Goal: Information Seeking & Learning: Learn about a topic

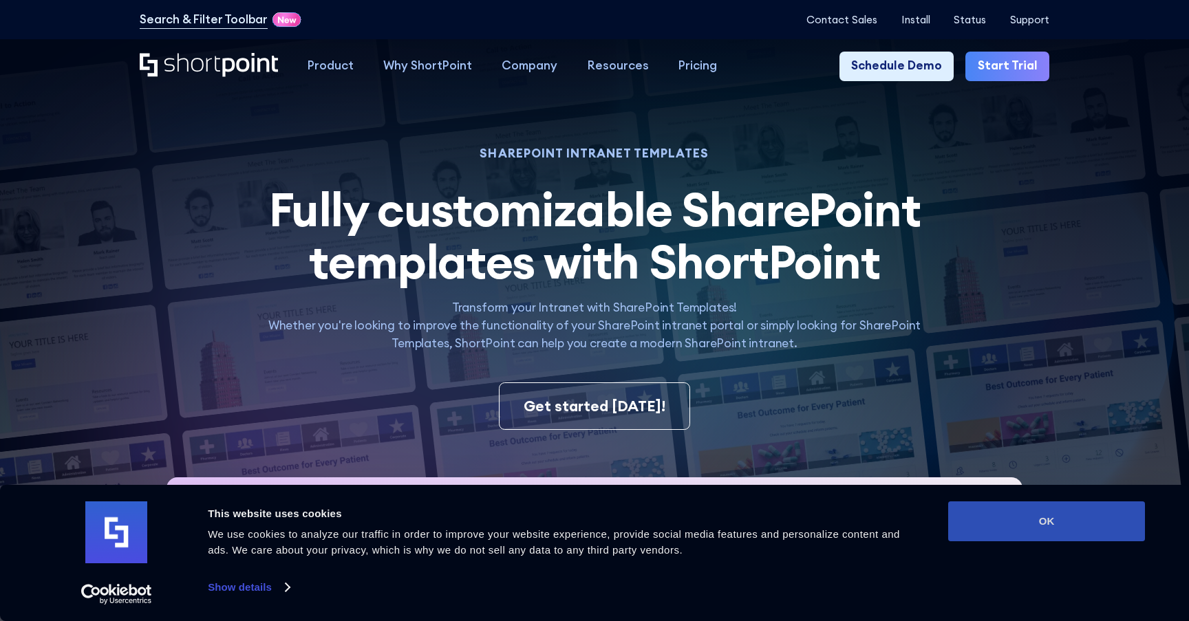
click at [971, 528] on button "OK" at bounding box center [1046, 521] width 197 height 40
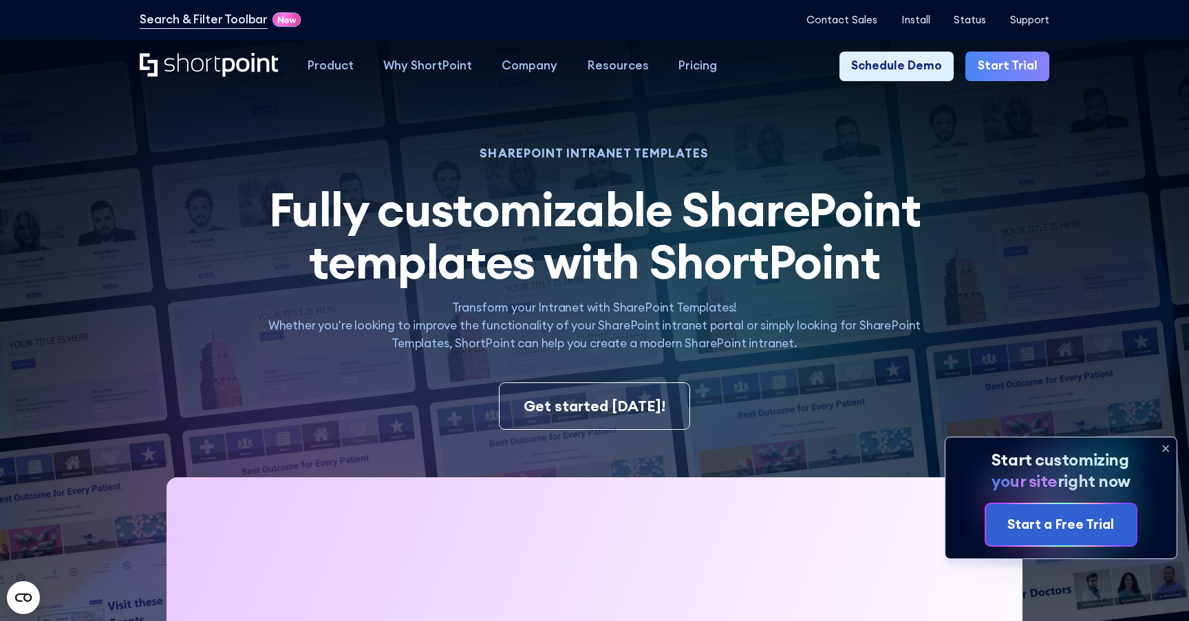
click at [601, 267] on span "Fully customizable SharePoint templates with ShortPoint" at bounding box center [594, 235] width 651 height 113
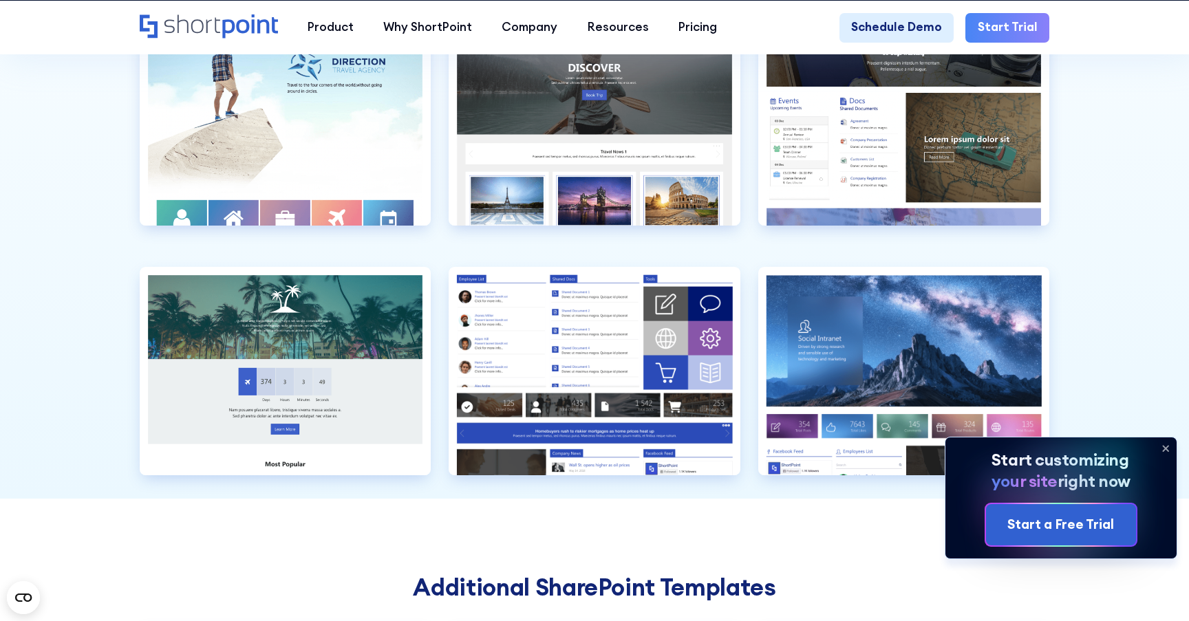
scroll to position [3900, 0]
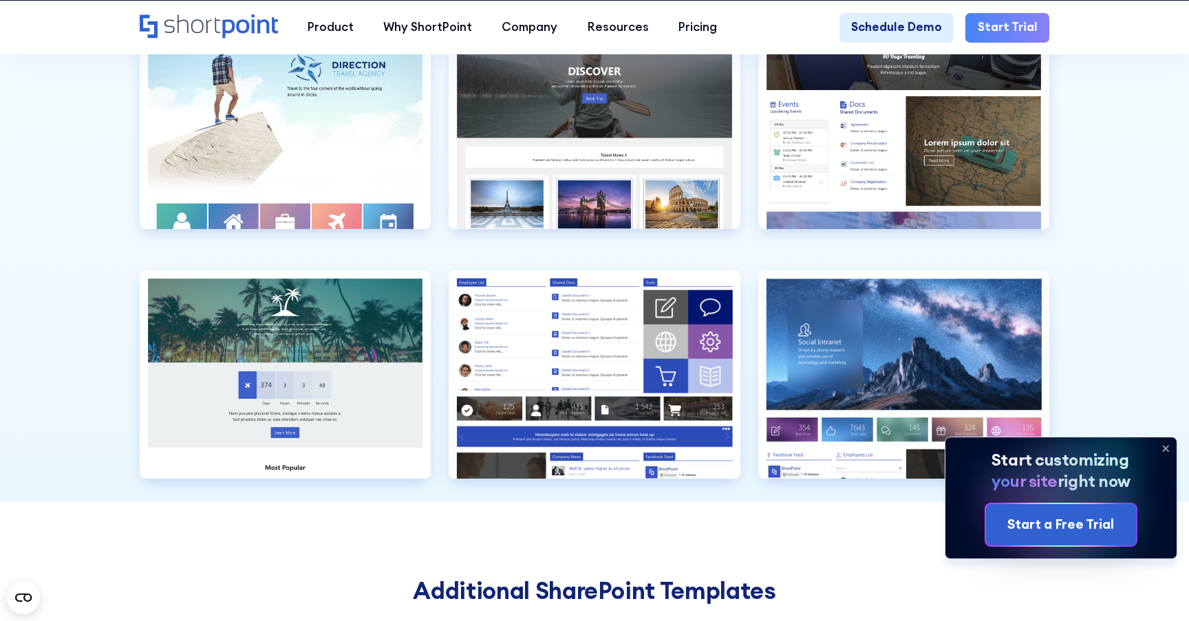
click at [1169, 446] on icon at bounding box center [1165, 449] width 22 height 22
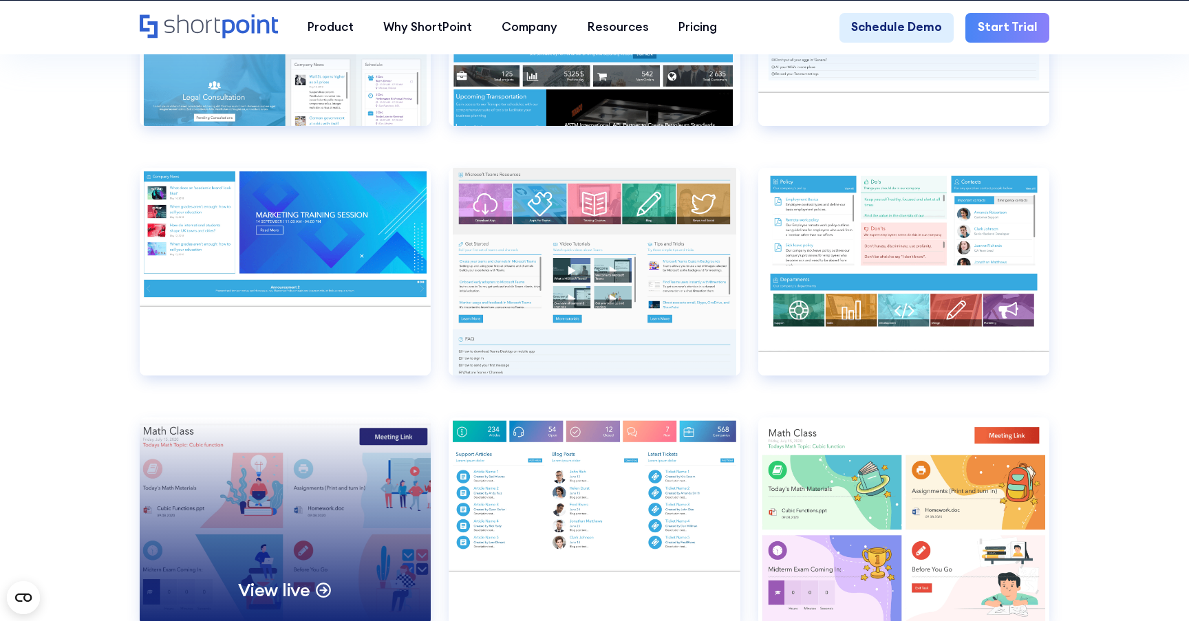
scroll to position [7572, 0]
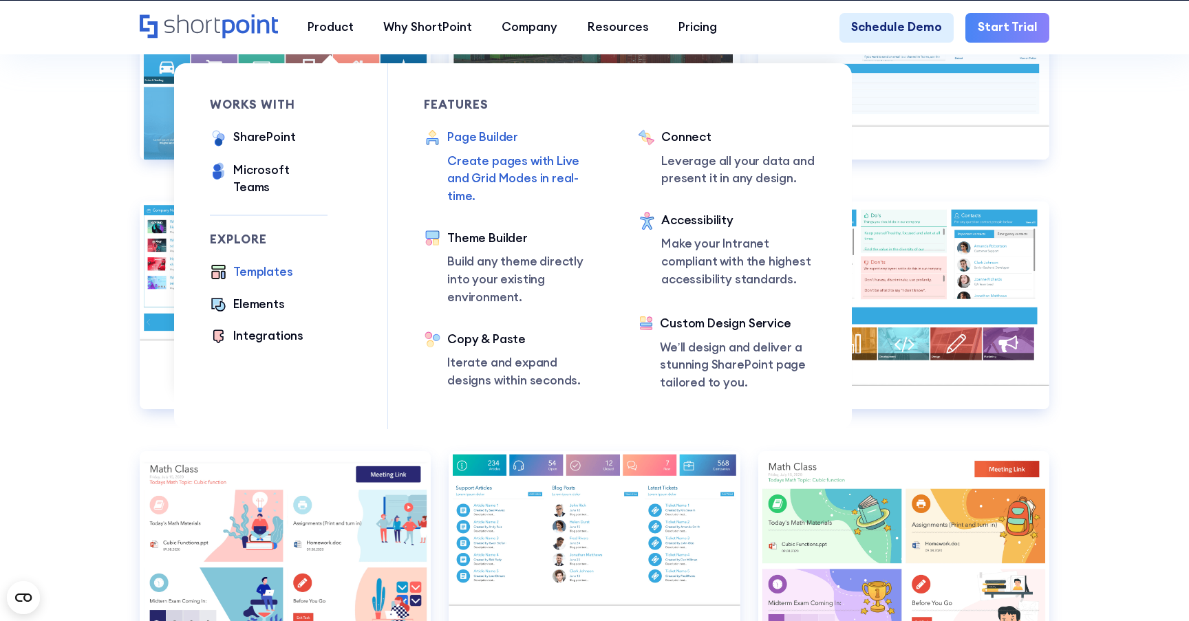
click at [474, 175] on p "Create pages with Live and Grid Modes in real-time." at bounding box center [524, 180] width 155 height 54
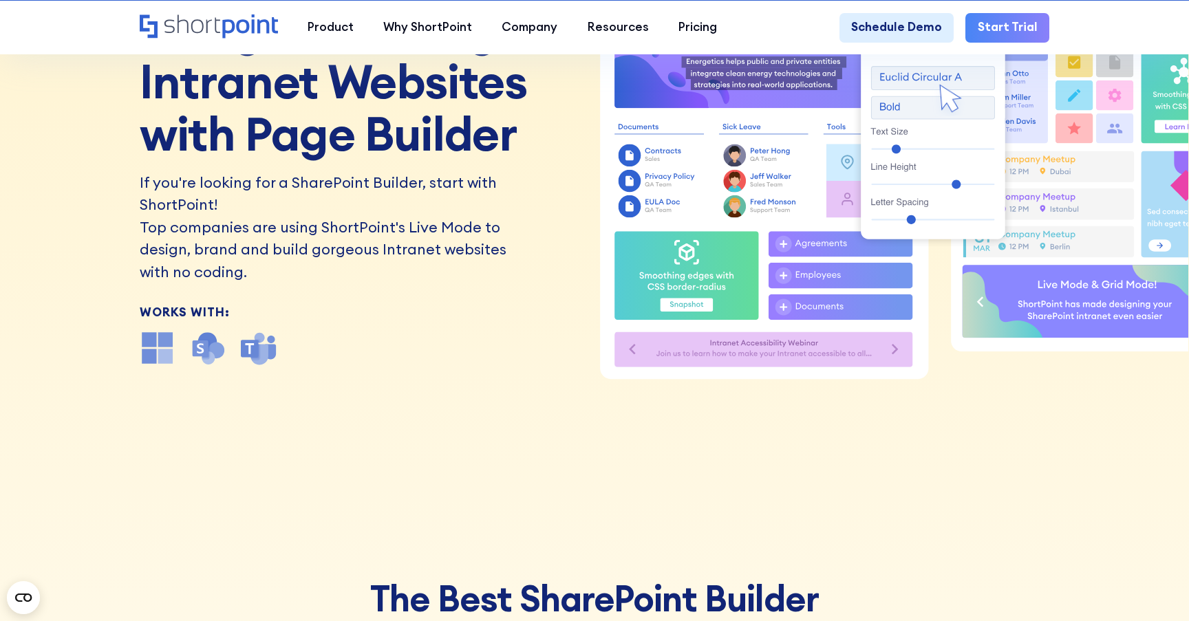
scroll to position [160, 0]
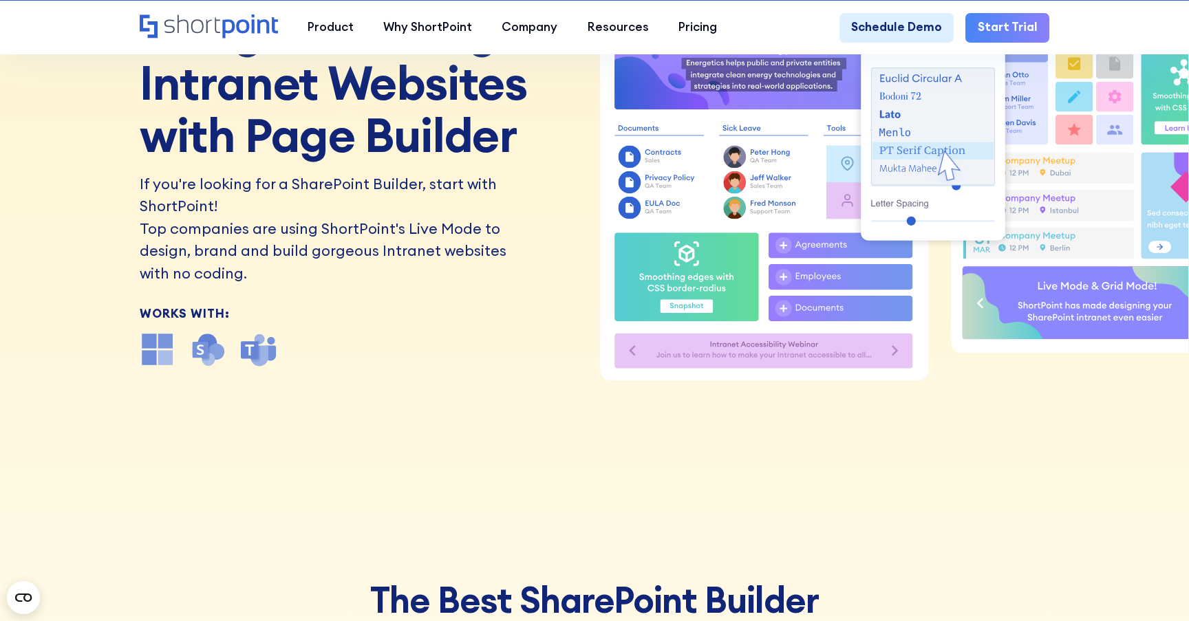
click at [215, 350] on img at bounding box center [208, 350] width 36 height 36
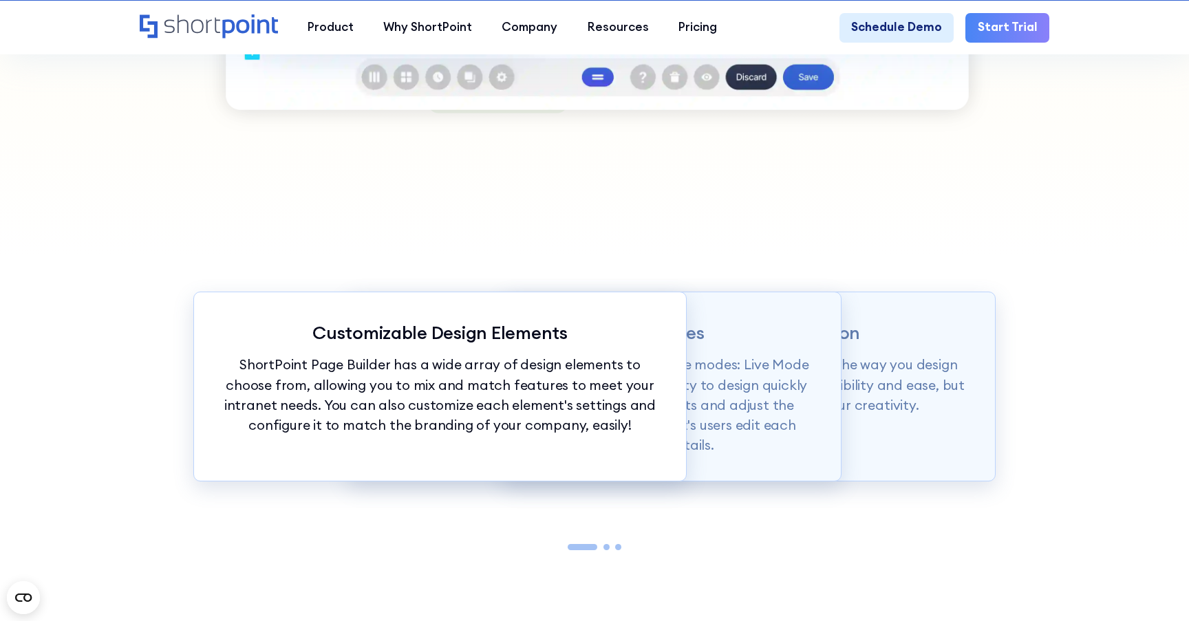
scroll to position [1305, 0]
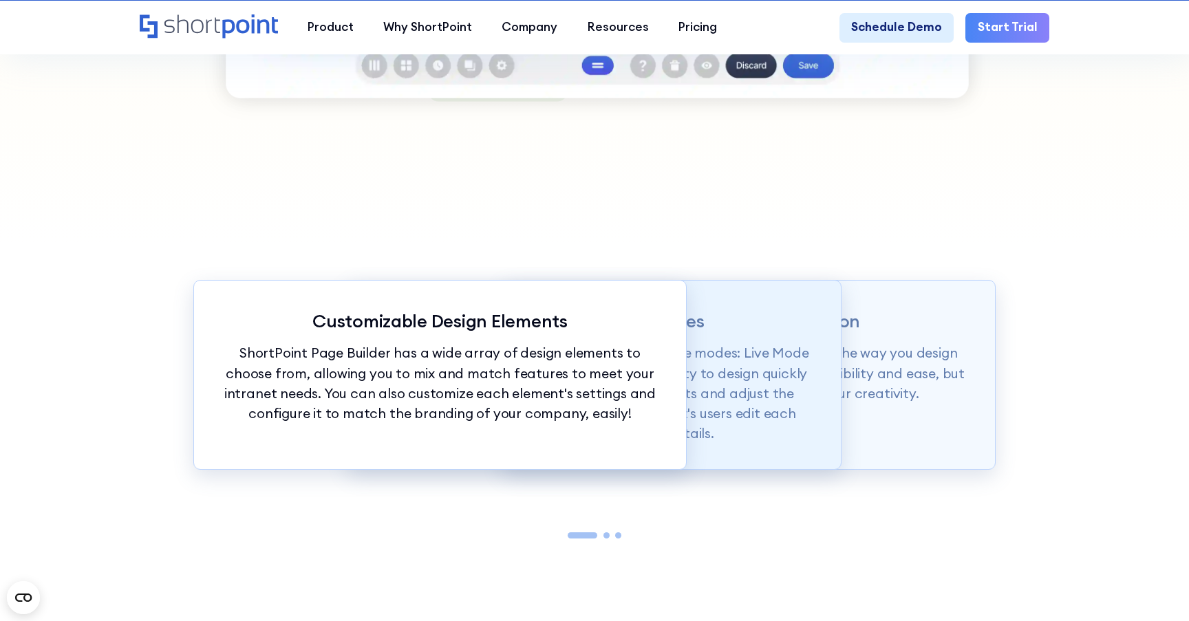
click at [757, 397] on p "Page builder allows users to design in two flexible modes: Live Mode & Grid Mod…" at bounding box center [594, 393] width 433 height 100
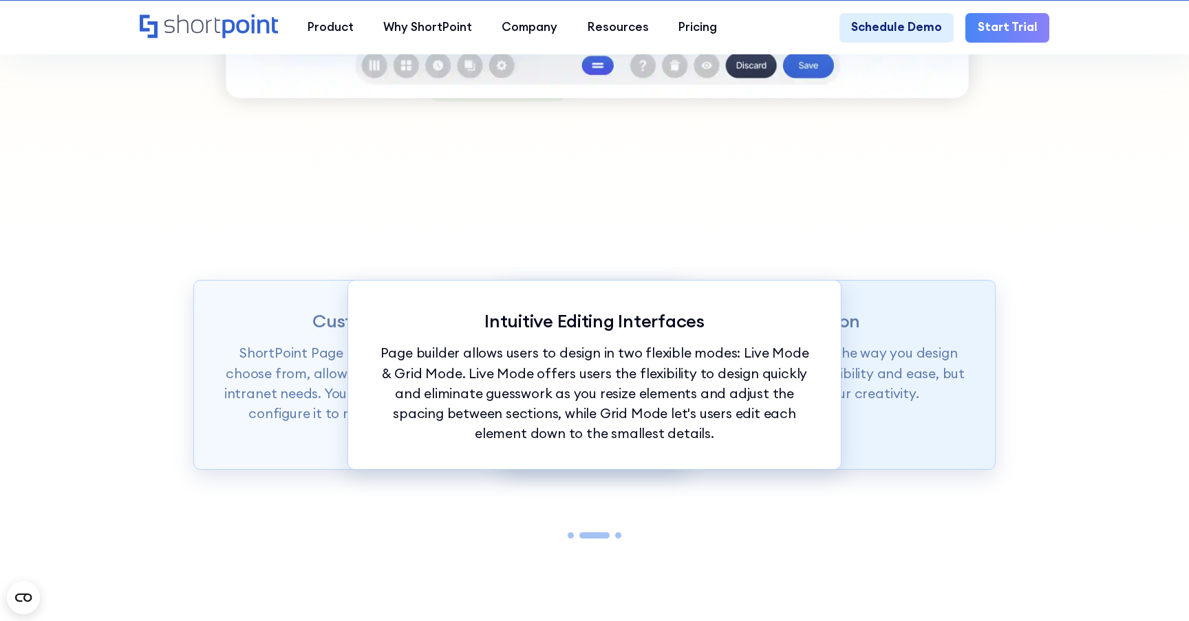
click at [887, 378] on p "ShortPoint Page Builder is truly revolutionizing the way you design your Intran…" at bounding box center [748, 373] width 433 height 60
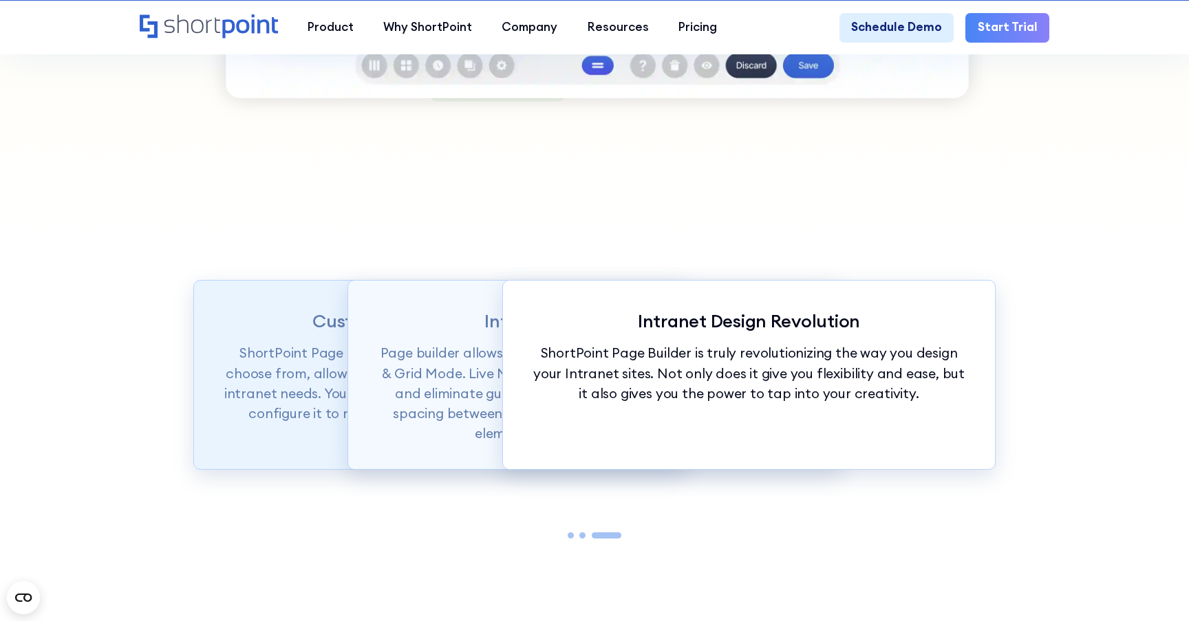
click at [260, 404] on p "ShortPoint Page Builder has a wide array of design elements to choose from, all…" at bounding box center [440, 383] width 433 height 80
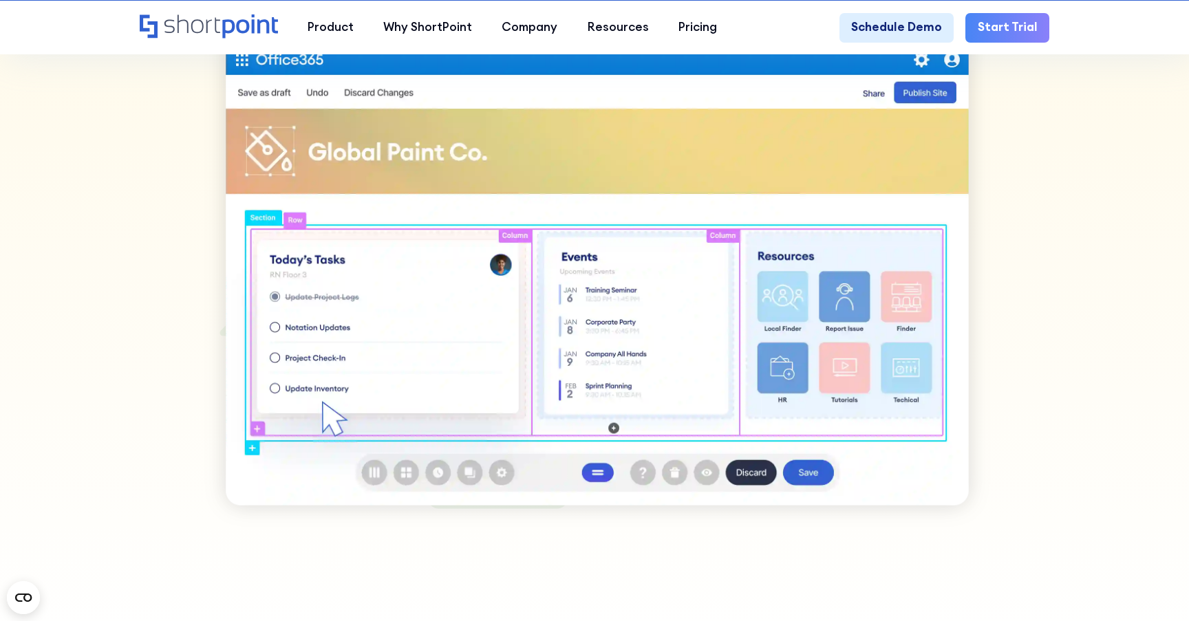
click at [552, 369] on img at bounding box center [594, 279] width 802 height 508
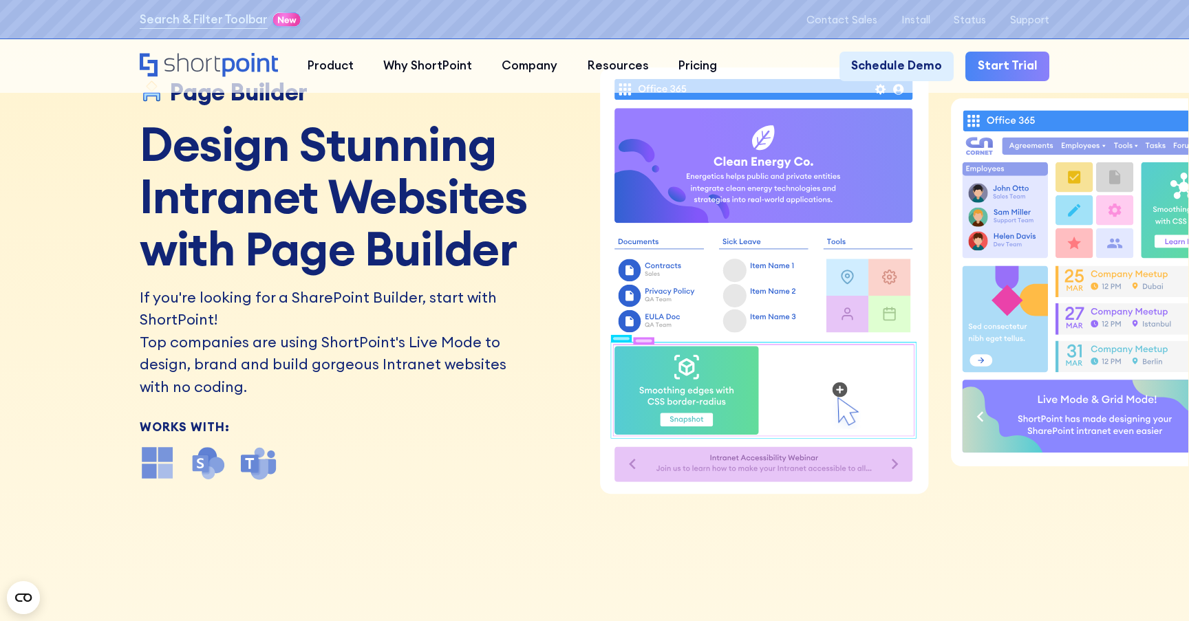
scroll to position [0, 0]
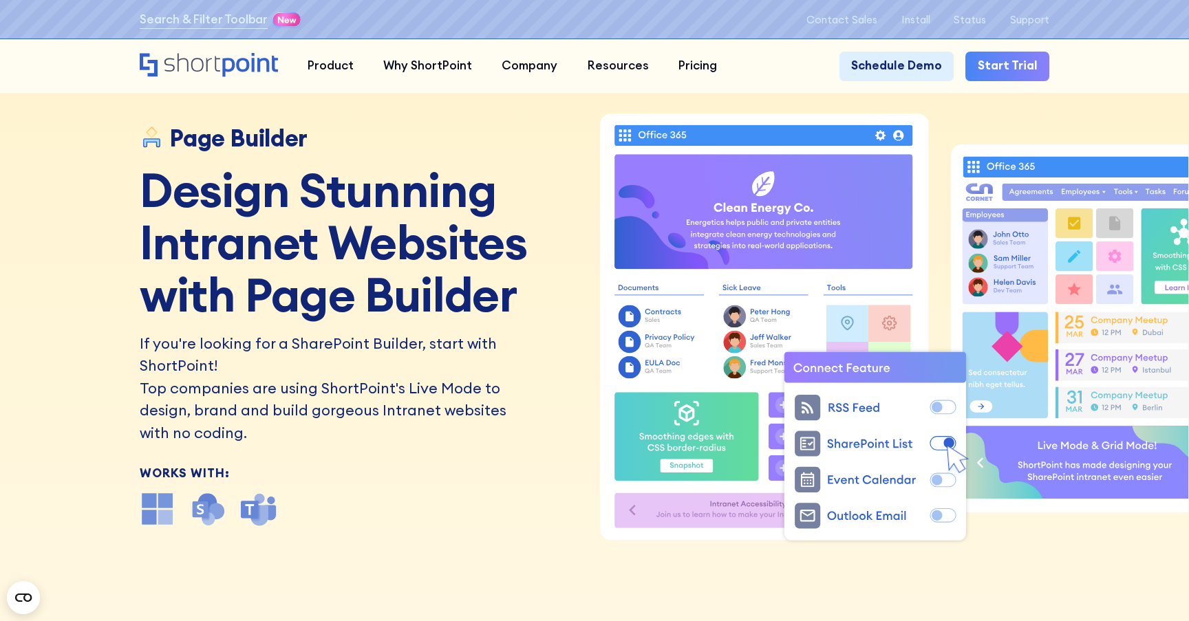
click at [609, 338] on icon "ShortPoint Live Mode Animation" at bounding box center [764, 327] width 329 height 426
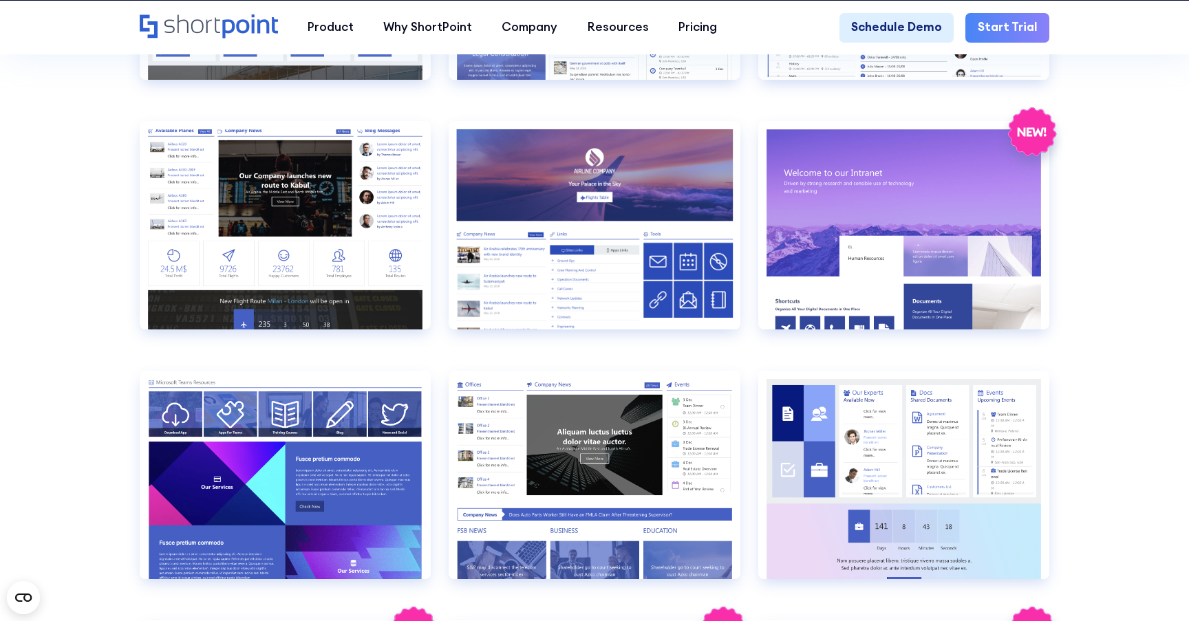
scroll to position [1847, 0]
